Goal: Information Seeking & Learning: Learn about a topic

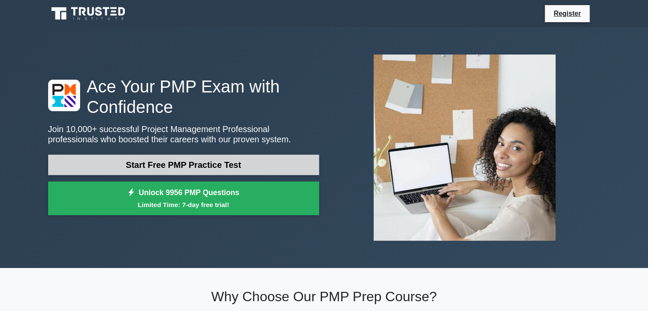
click at [219, 161] on link "Start Free PMP Practice Test" at bounding box center [183, 165] width 271 height 20
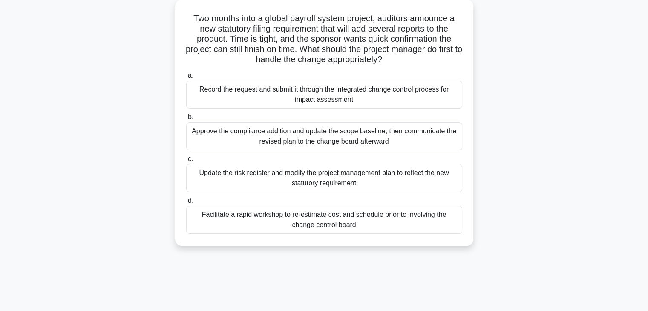
scroll to position [51, 0]
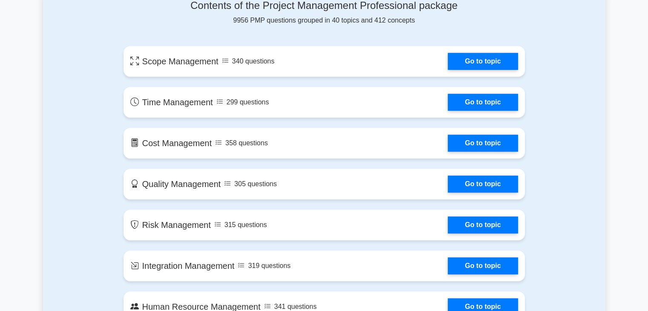
scroll to position [460, 0]
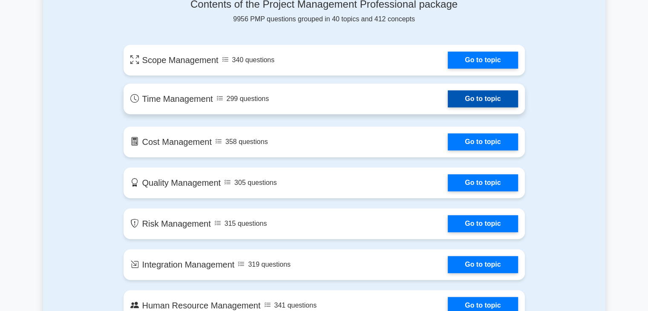
click at [448, 101] on link "Go to topic" at bounding box center [483, 98] width 70 height 17
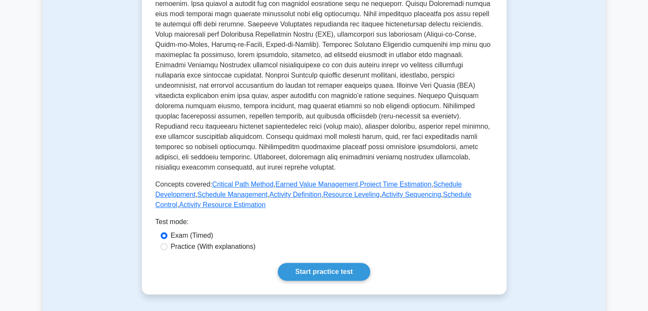
scroll to position [239, 0]
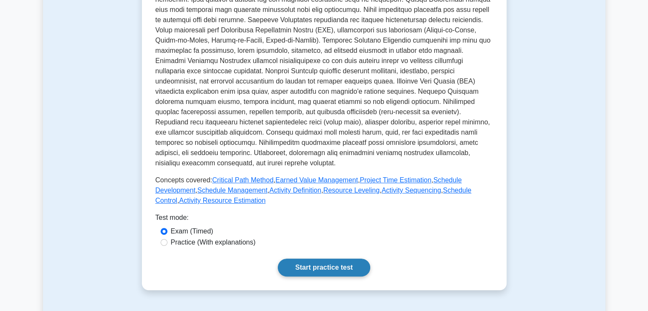
click at [308, 270] on link "Start practice test" at bounding box center [324, 268] width 92 height 18
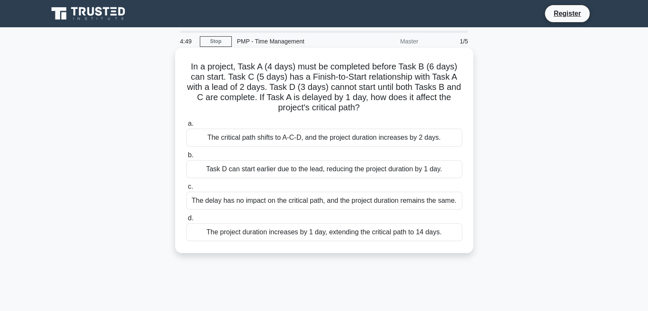
click at [311, 138] on div "The critical path shifts to A-C-D, and the project duration increases by 2 days." at bounding box center [324, 138] width 276 height 18
click at [186, 127] on input "a. The critical path shifts to A-C-D, and the project duration increases by 2 d…" at bounding box center [186, 124] width 0 height 6
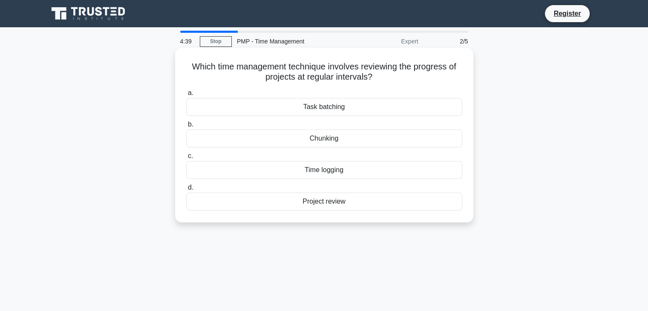
click at [319, 111] on div "Task batching" at bounding box center [324, 107] width 276 height 18
click at [186, 96] on input "a. Task batching" at bounding box center [186, 93] width 0 height 6
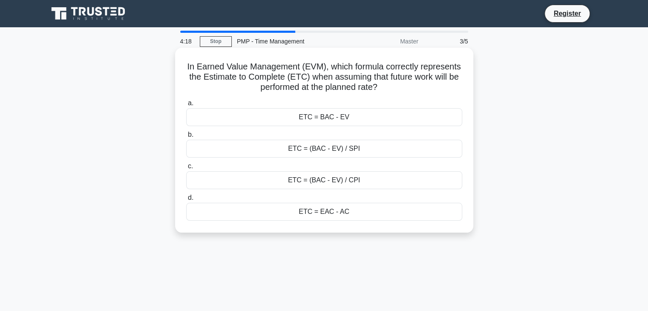
click at [332, 151] on div "ETC = (BAC - EV) / SPI" at bounding box center [324, 149] width 276 height 18
click at [186, 138] on input "b. ETC = (BAC - EV) / SPI" at bounding box center [186, 135] width 0 height 6
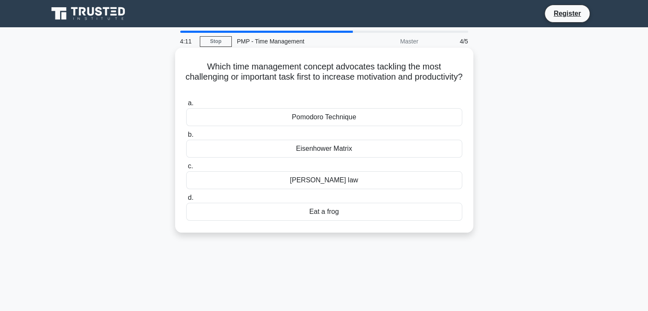
click at [320, 122] on div "Pomodoro Technique" at bounding box center [324, 117] width 276 height 18
click at [186, 106] on input "a. Pomodoro Technique" at bounding box center [186, 104] width 0 height 6
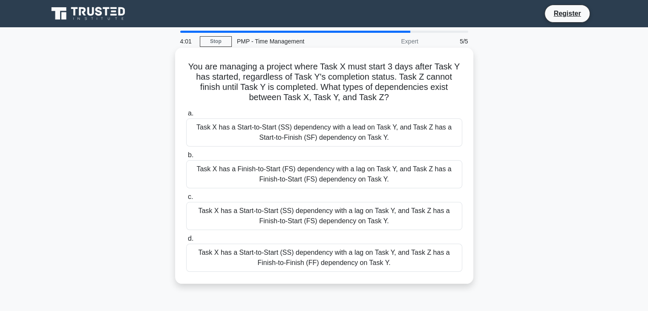
click at [295, 133] on div "Task X has a Start-to-Start (SS) dependency with a lead on Task Y, and Task Z h…" at bounding box center [324, 132] width 276 height 28
click at [186, 116] on input "a. Task X has a Start-to-Start (SS) dependency with a lead on Task Y, and Task …" at bounding box center [186, 114] width 0 height 6
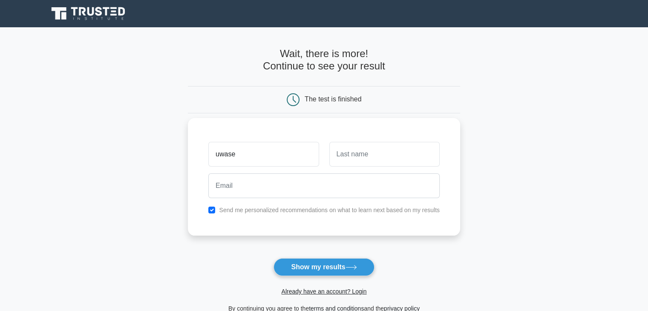
click at [256, 153] on input "uwase" at bounding box center [263, 154] width 110 height 25
type input "u"
type input "[PERSON_NAME]"
click at [355, 154] on input "text" at bounding box center [384, 154] width 110 height 25
type input "Uwase"
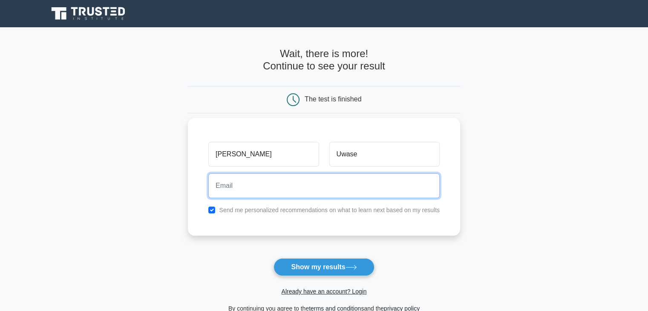
click at [323, 183] on input "email" at bounding box center [323, 185] width 231 height 25
click at [265, 184] on input "[EMAIL_ADDRESS][DOMAIN_NAME]" at bounding box center [323, 185] width 231 height 25
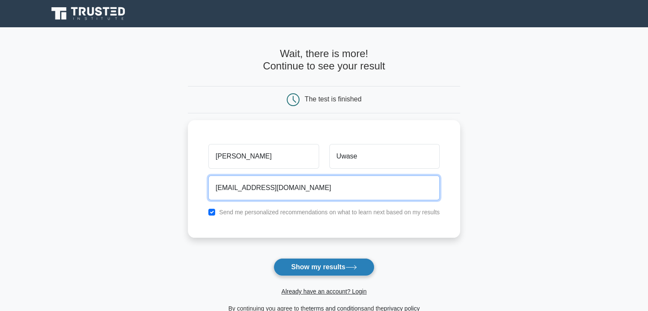
type input "uwadianah250@gmail.com"
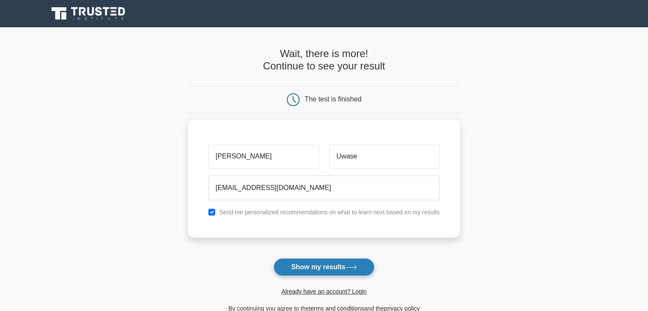
click at [349, 269] on icon at bounding box center [352, 267] width 12 height 5
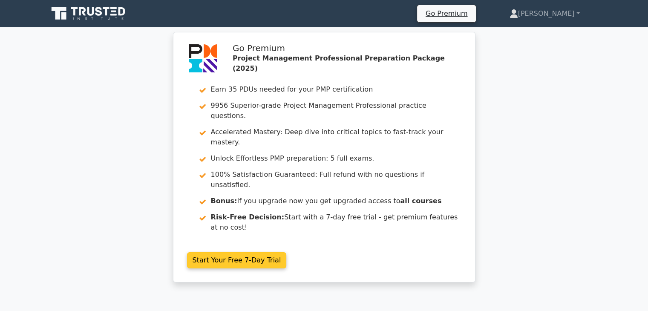
click at [247, 252] on link "Start Your Free 7-Day Trial" at bounding box center [237, 260] width 100 height 16
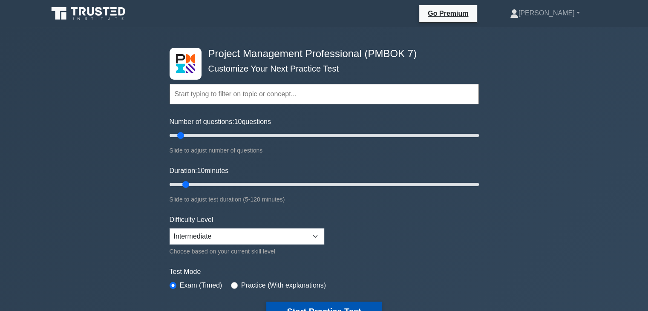
click at [347, 305] on button "Start Practice Test" at bounding box center [323, 312] width 115 height 20
